Goal: Transaction & Acquisition: Subscribe to service/newsletter

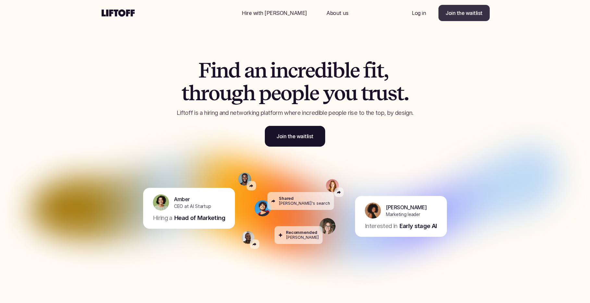
click at [468, 8] on link "Join the waitlist" at bounding box center [464, 13] width 51 height 16
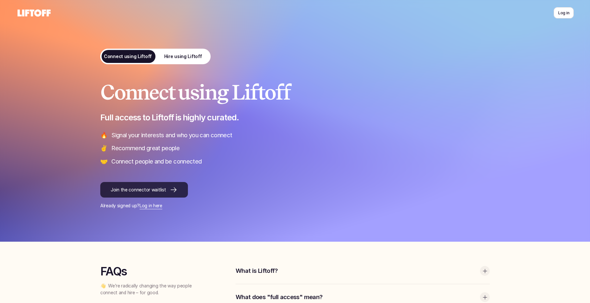
click at [162, 186] on link "Join the connector waitlist" at bounding box center [144, 190] width 88 height 16
click at [199, 58] on p "Hire using Liftoff" at bounding box center [183, 56] width 38 height 7
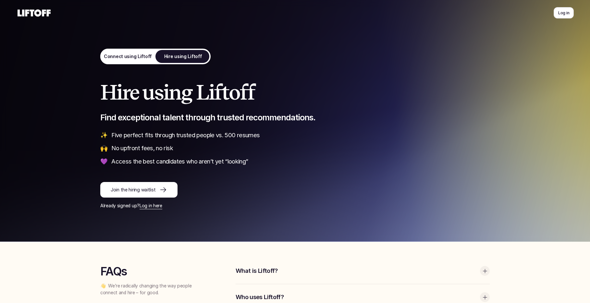
click at [152, 192] on p "Join the hiring waitlist" at bounding box center [133, 190] width 45 height 7
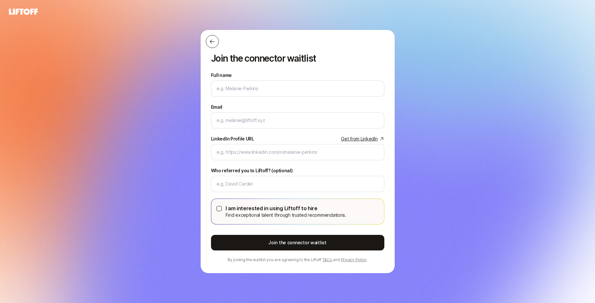
click at [210, 40] on icon at bounding box center [212, 41] width 6 height 6
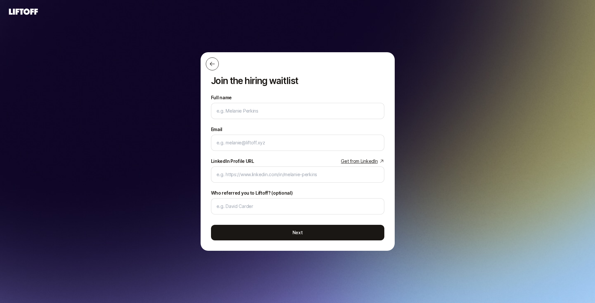
click at [213, 67] on button at bounding box center [212, 63] width 13 height 13
